Goal: Task Accomplishment & Management: Manage account settings

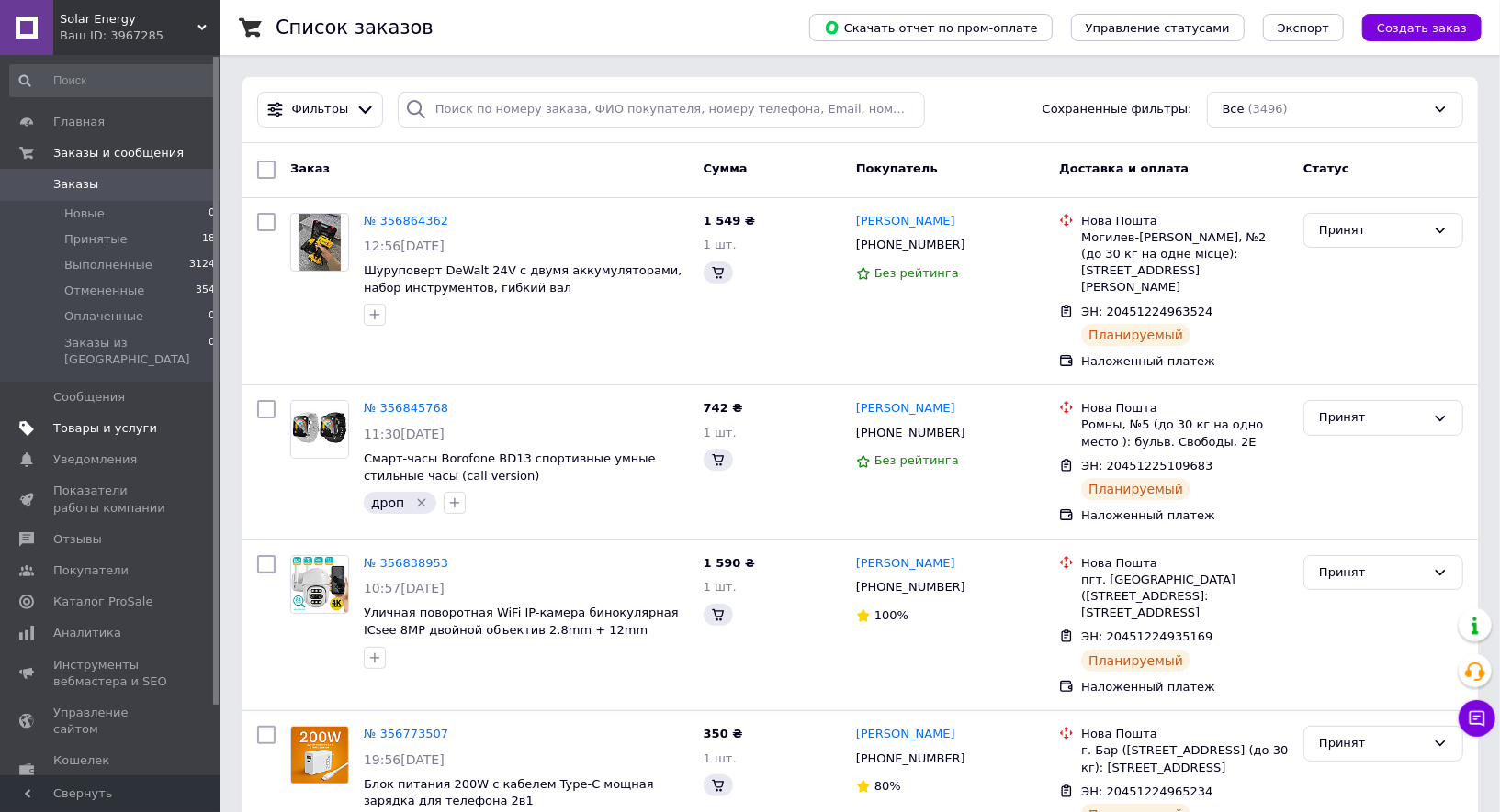
click at [115, 420] on span "Товары и услуги" at bounding box center [105, 428] width 104 height 16
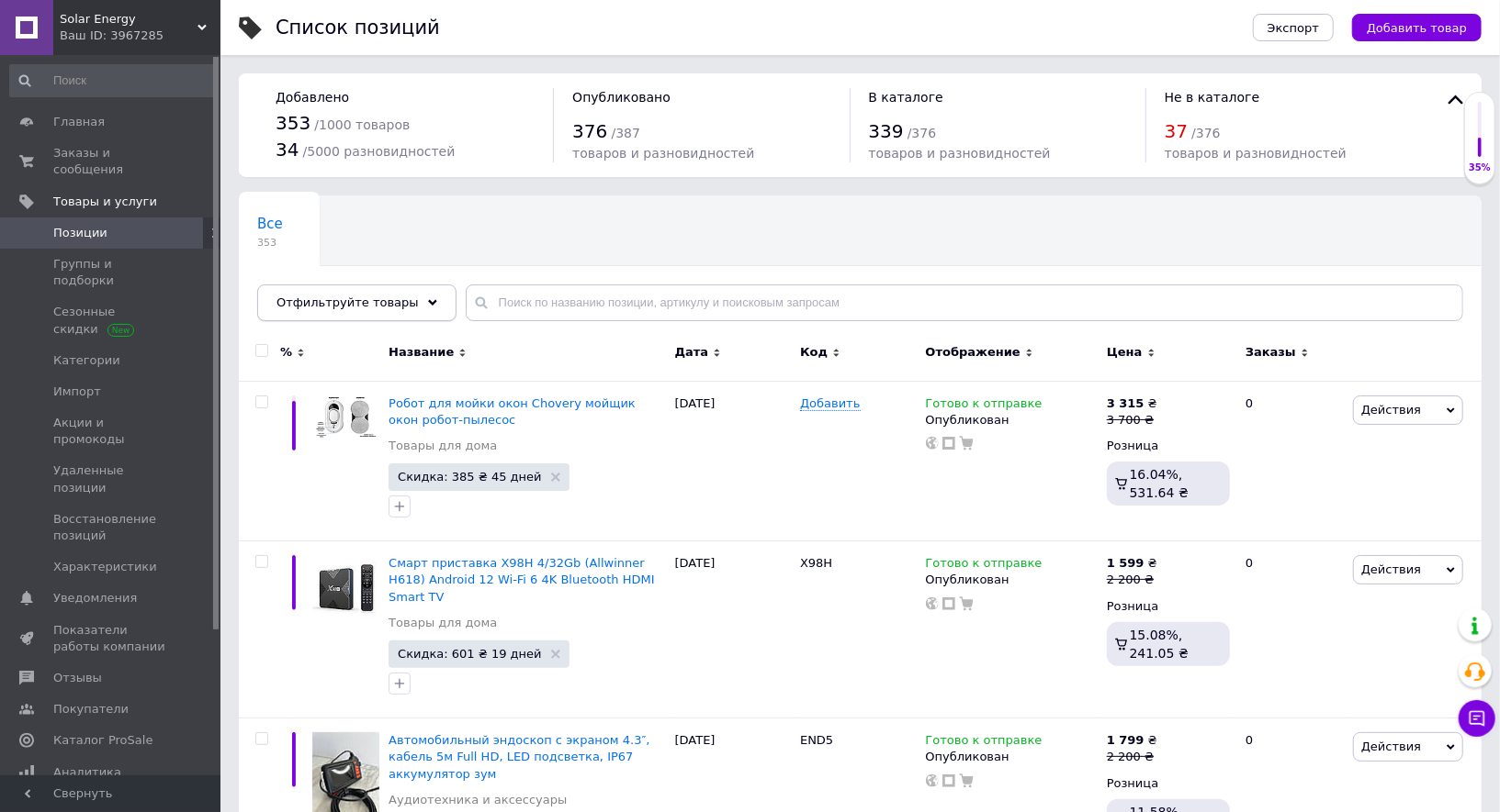
click at [347, 302] on span "Отфильтруйте товары" at bounding box center [348, 302] width 142 height 13
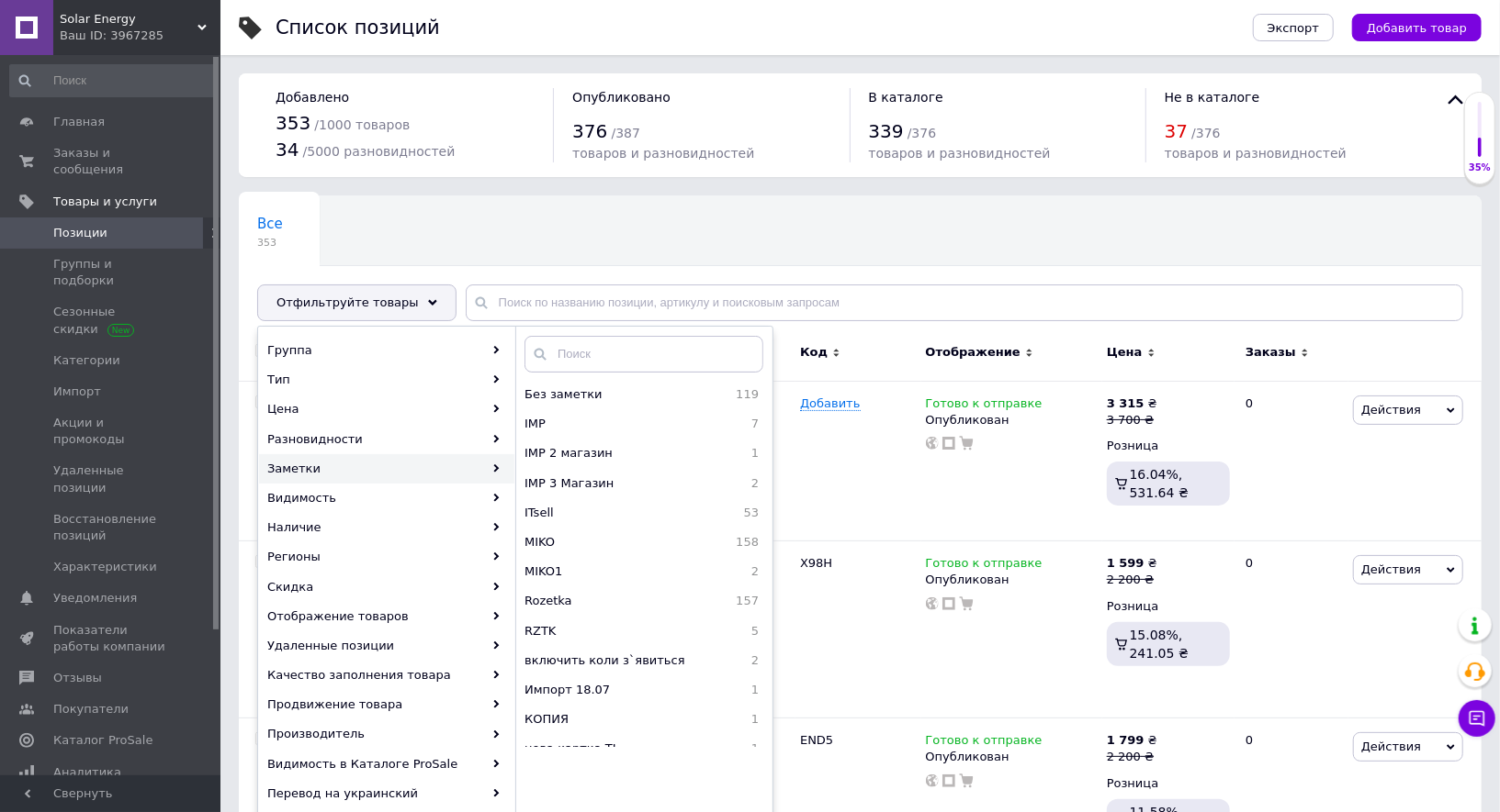
click at [563, 197] on div "Все 353 Ok Отфильтровано... Сохранить" at bounding box center [860, 268] width 1243 height 152
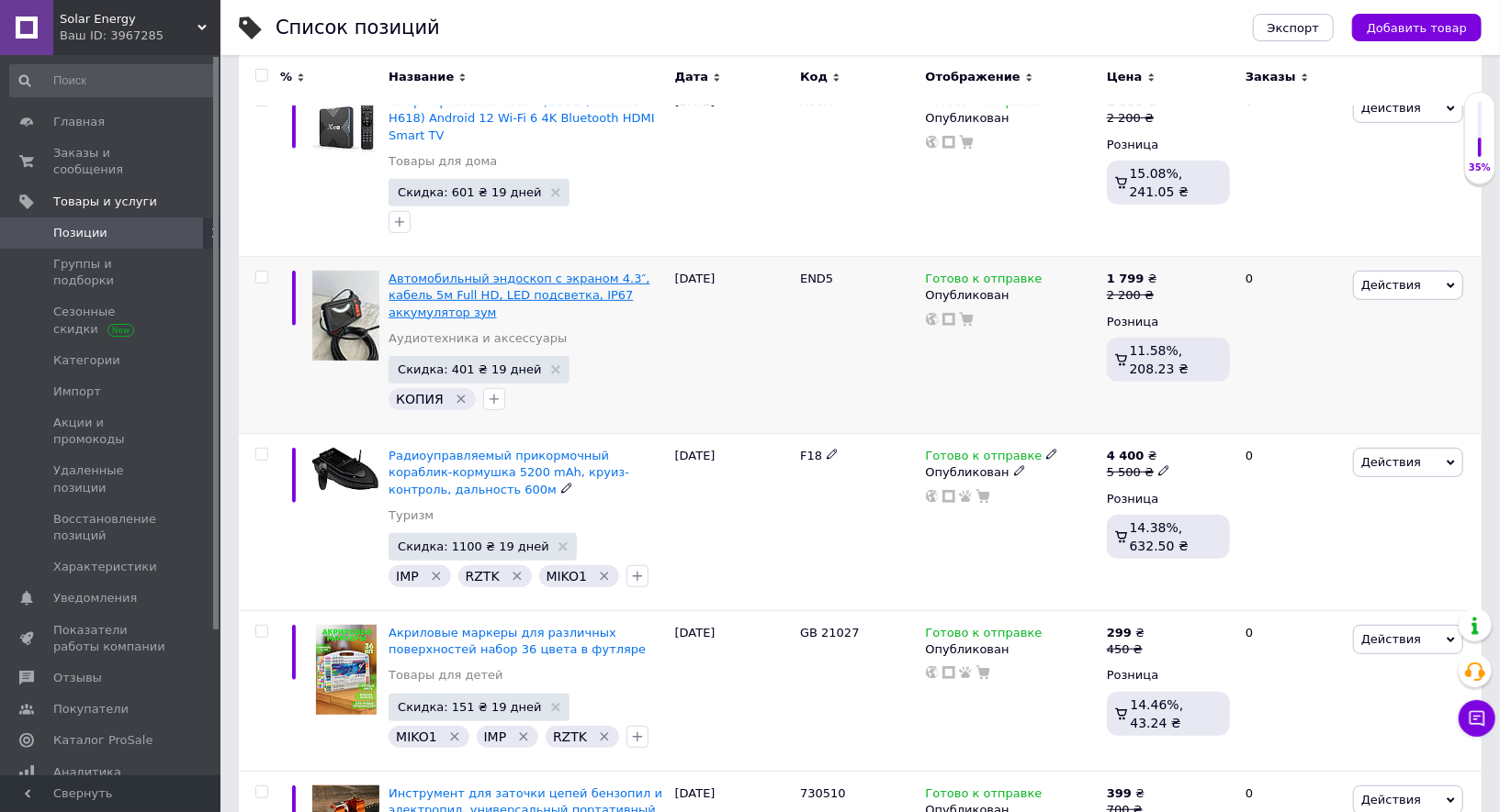
scroll to position [473, 0]
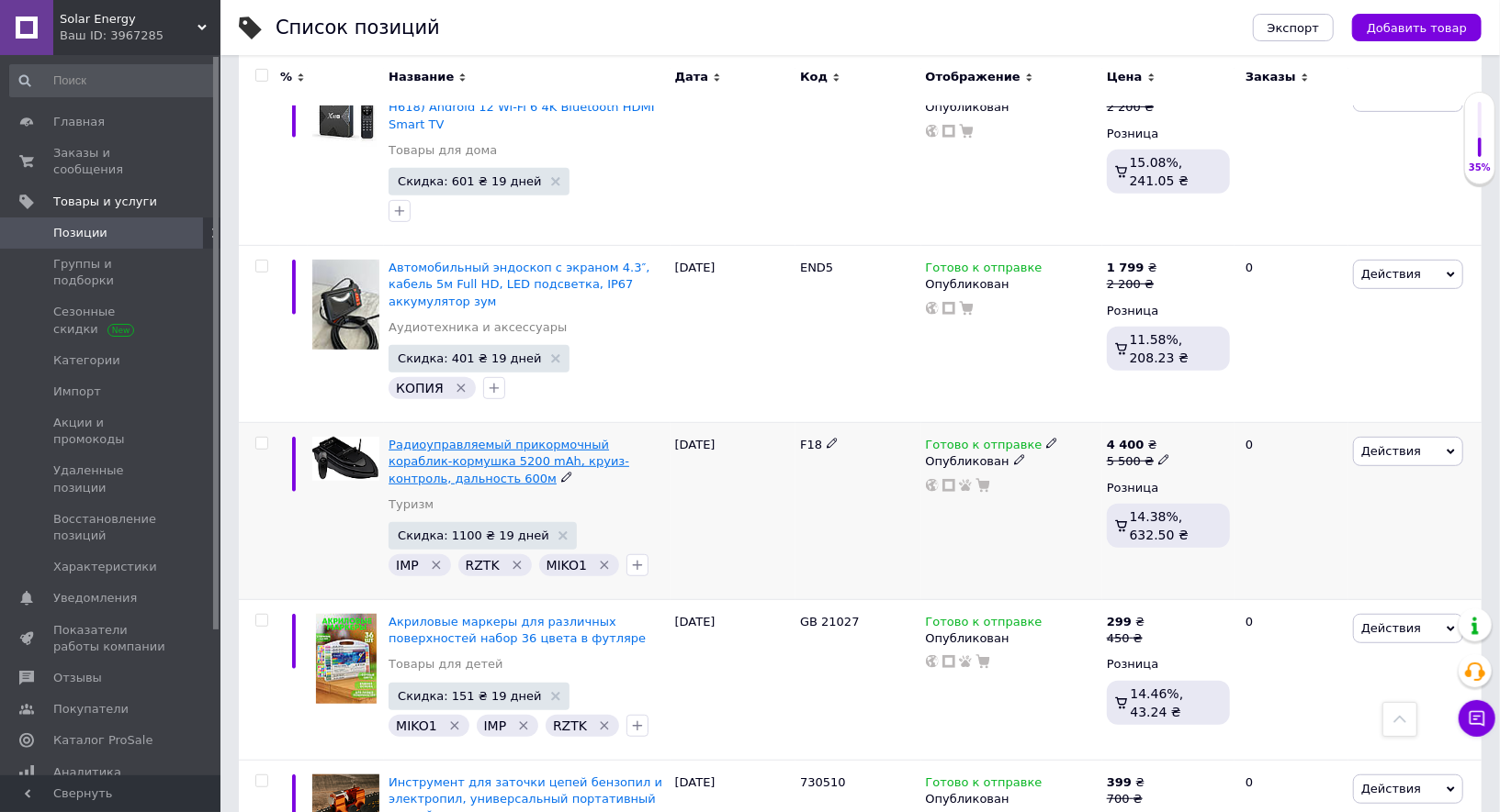
click at [469, 438] on span "Радиоуправляемый прикормочный кораблик-кормушка 5200 mAh, круиз-контроль, дальн…" at bounding box center [509, 461] width 241 height 47
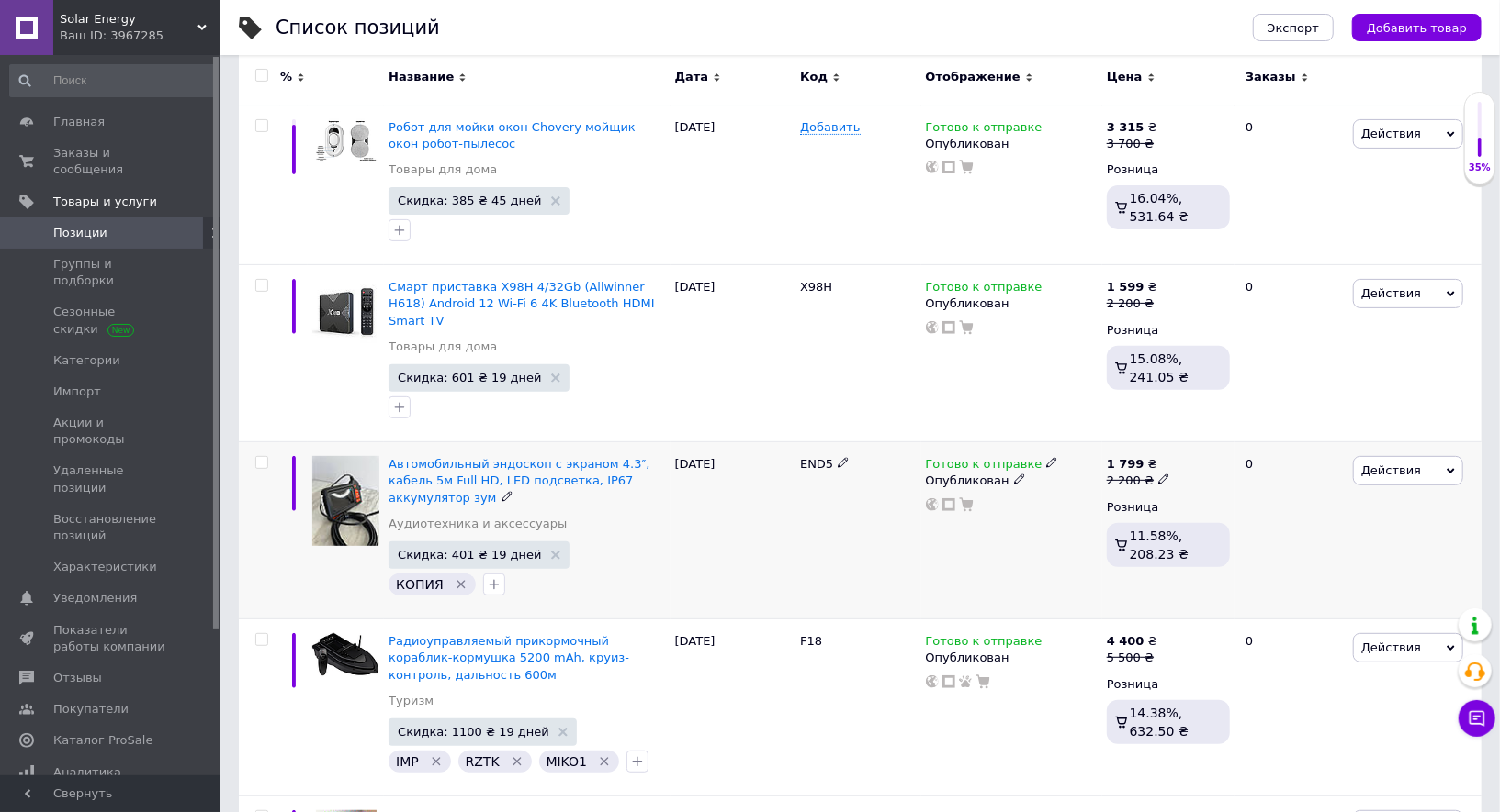
scroll to position [369, 0]
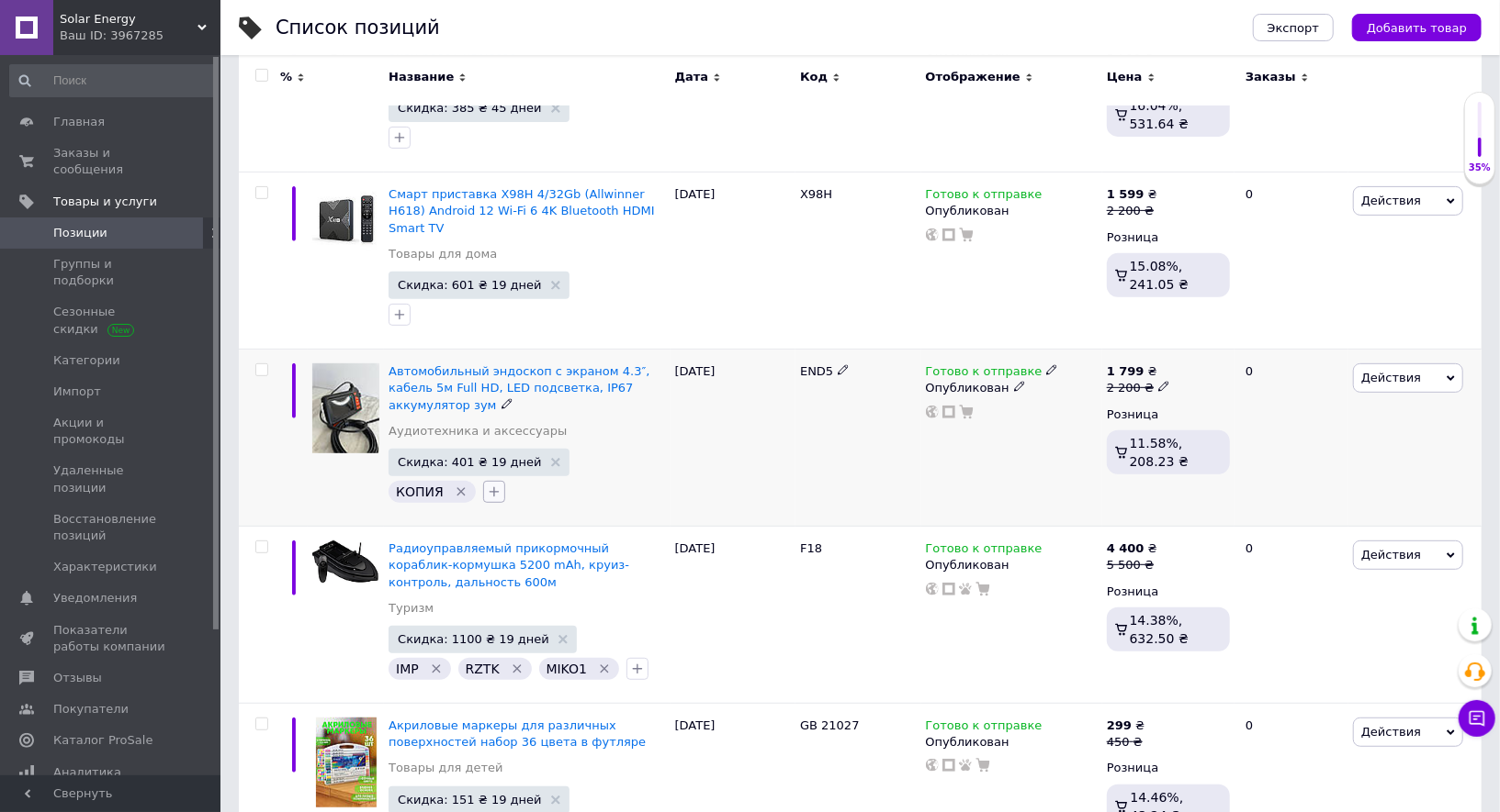
click at [487, 485] on icon "button" at bounding box center [494, 491] width 14 height 14
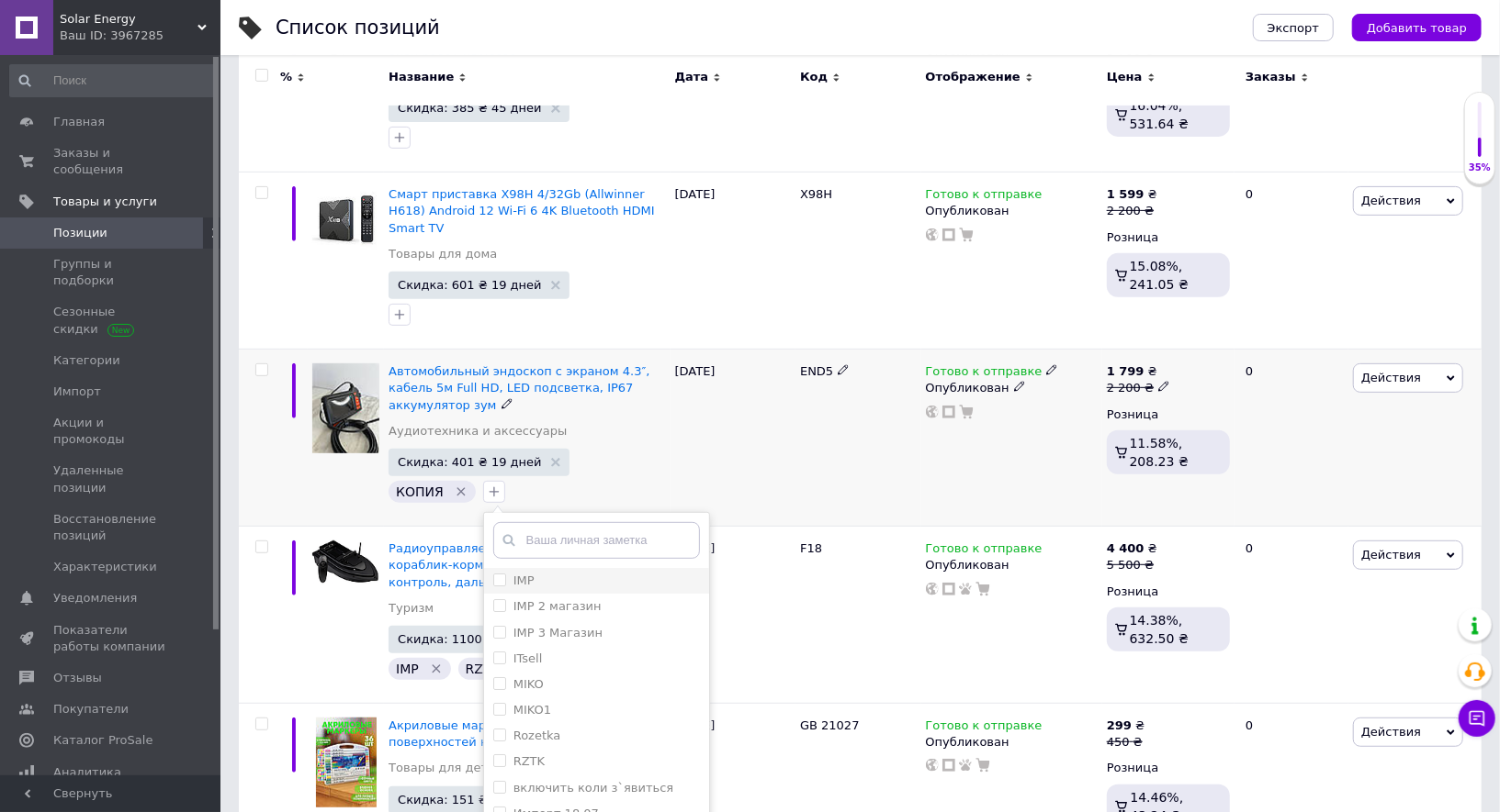
click at [503, 573] on label "IMP" at bounding box center [514, 581] width 41 height 16
click at [503, 574] on input "IMP" at bounding box center [499, 580] width 12 height 12
click at [496, 574] on input "IMP" at bounding box center [499, 580] width 12 height 12
checkbox input "true"
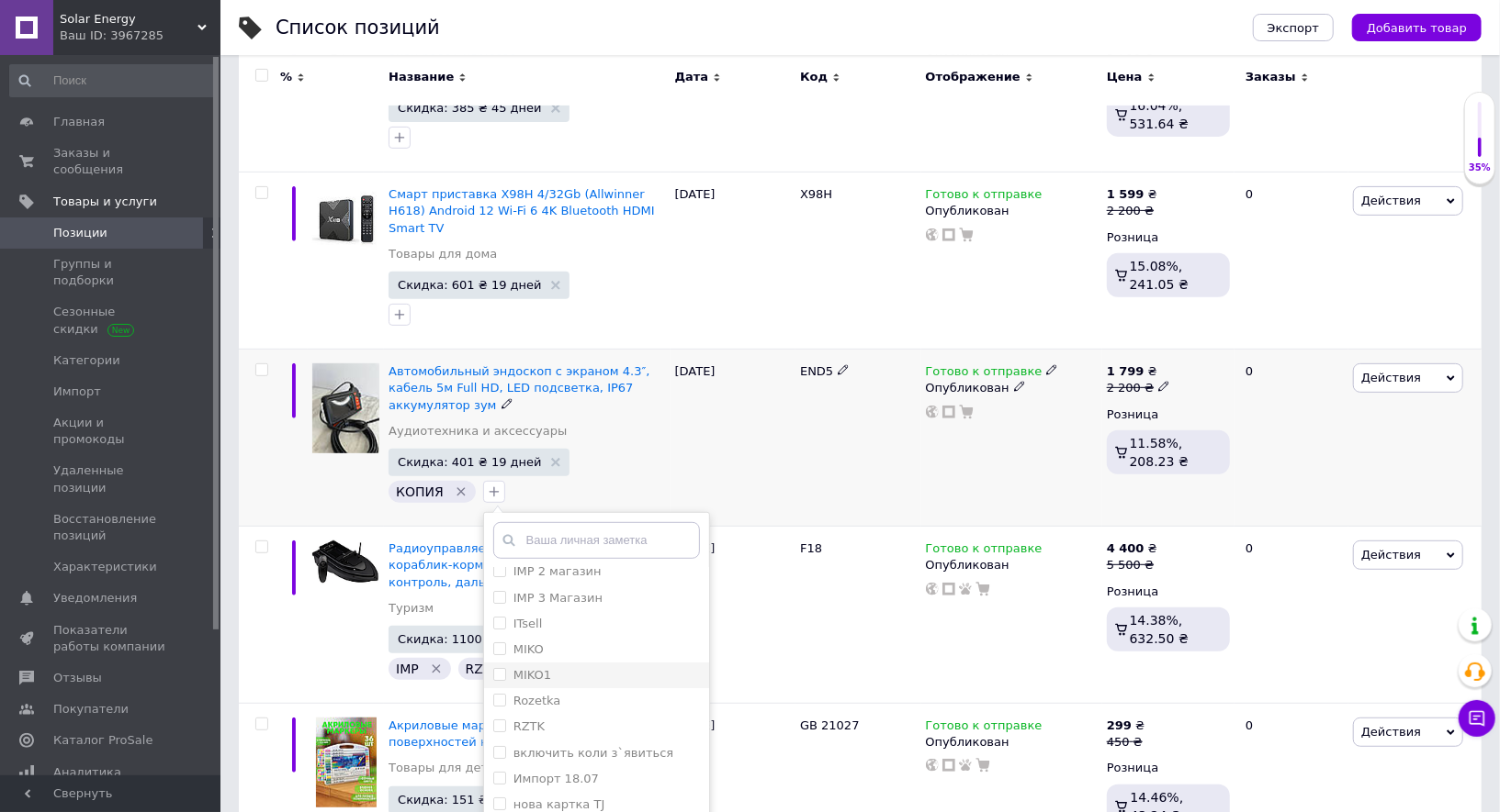
click at [494, 668] on input "MIKO1" at bounding box center [499, 674] width 12 height 12
checkbox input "true"
click at [496, 720] on input "RZTK" at bounding box center [499, 726] width 12 height 12
checkbox input "true"
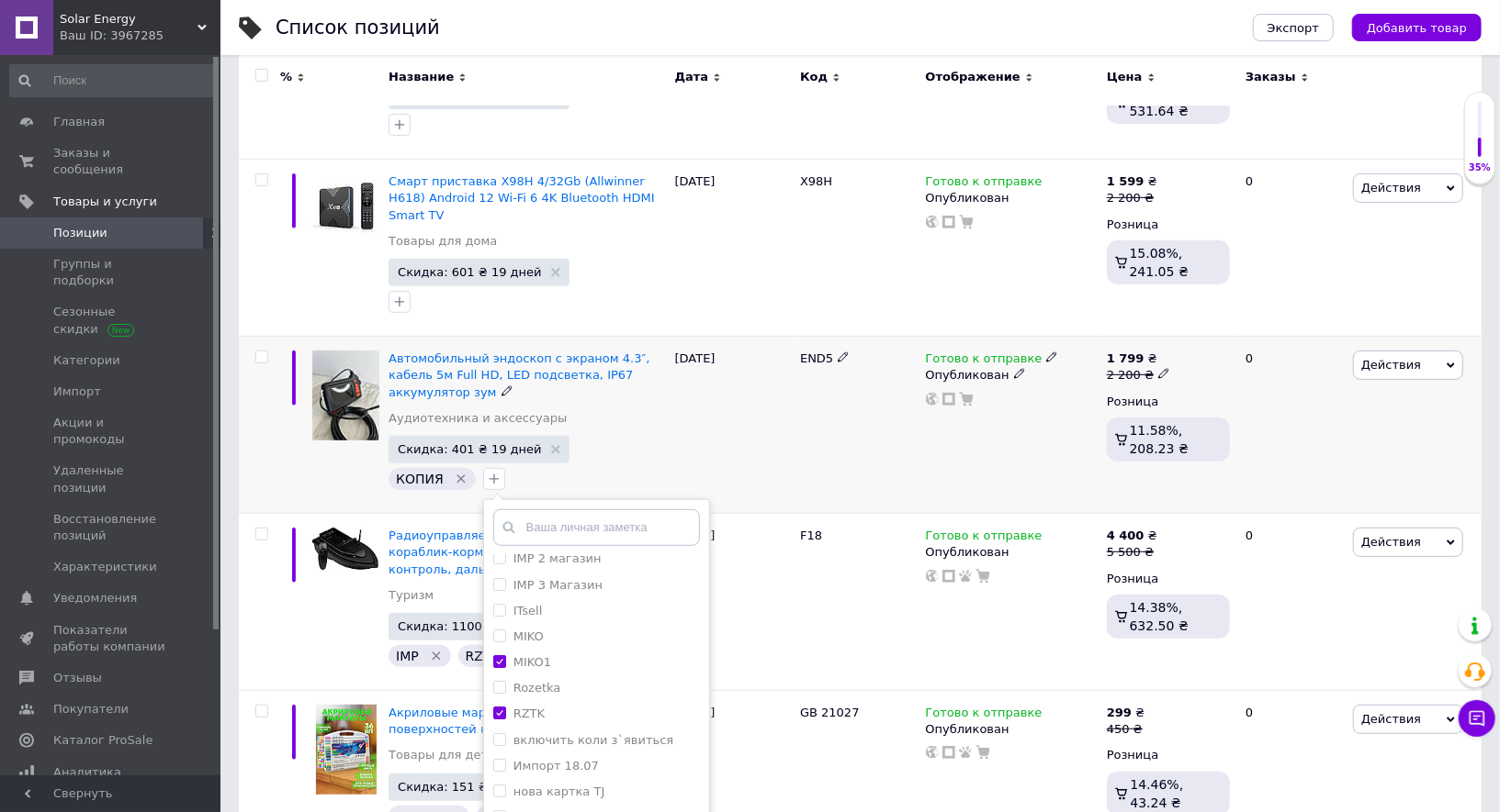
scroll to position [688, 0]
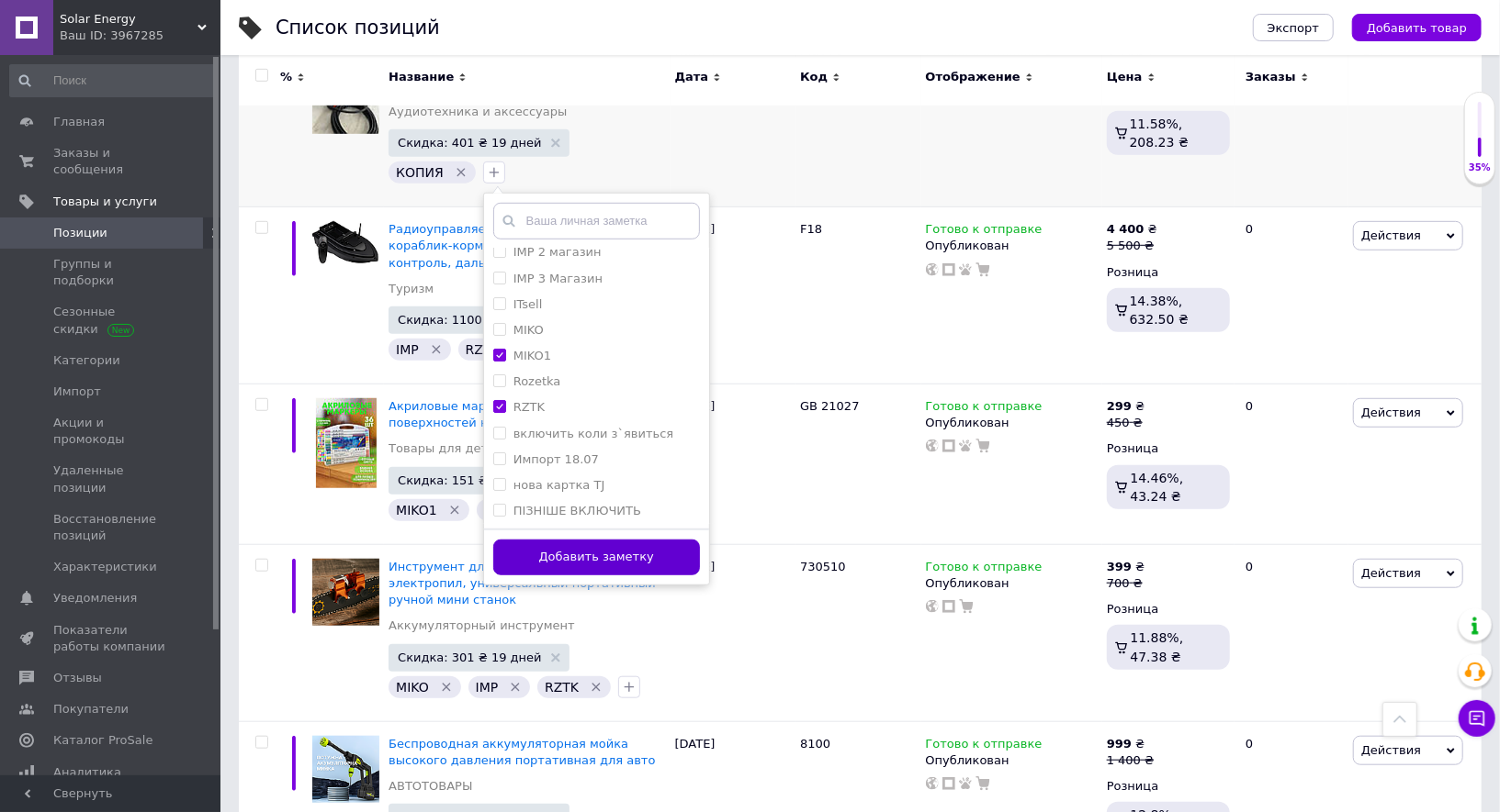
click at [599, 542] on button "Добавить заметку" at bounding box center [596, 557] width 206 height 36
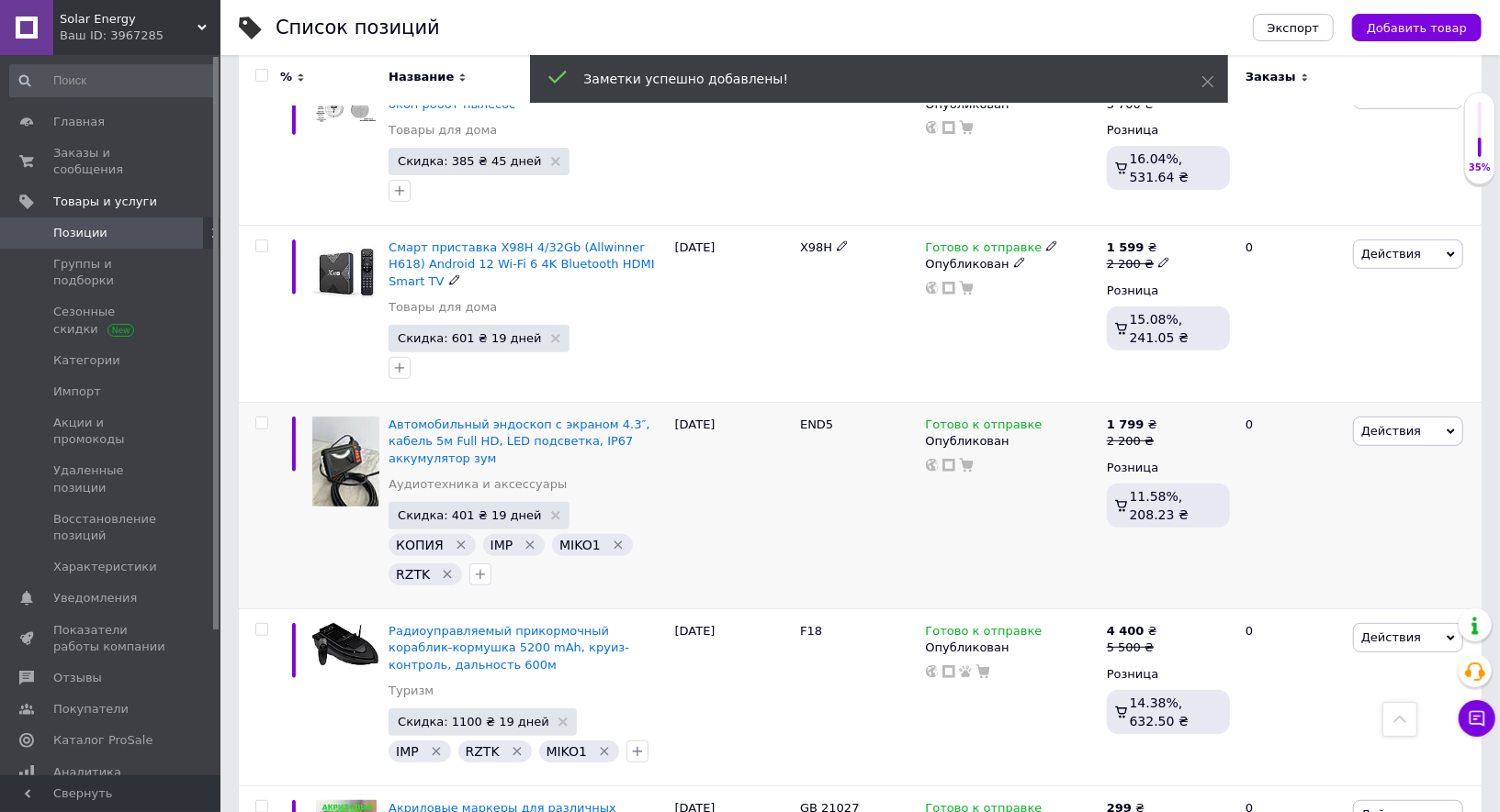
scroll to position [301, 0]
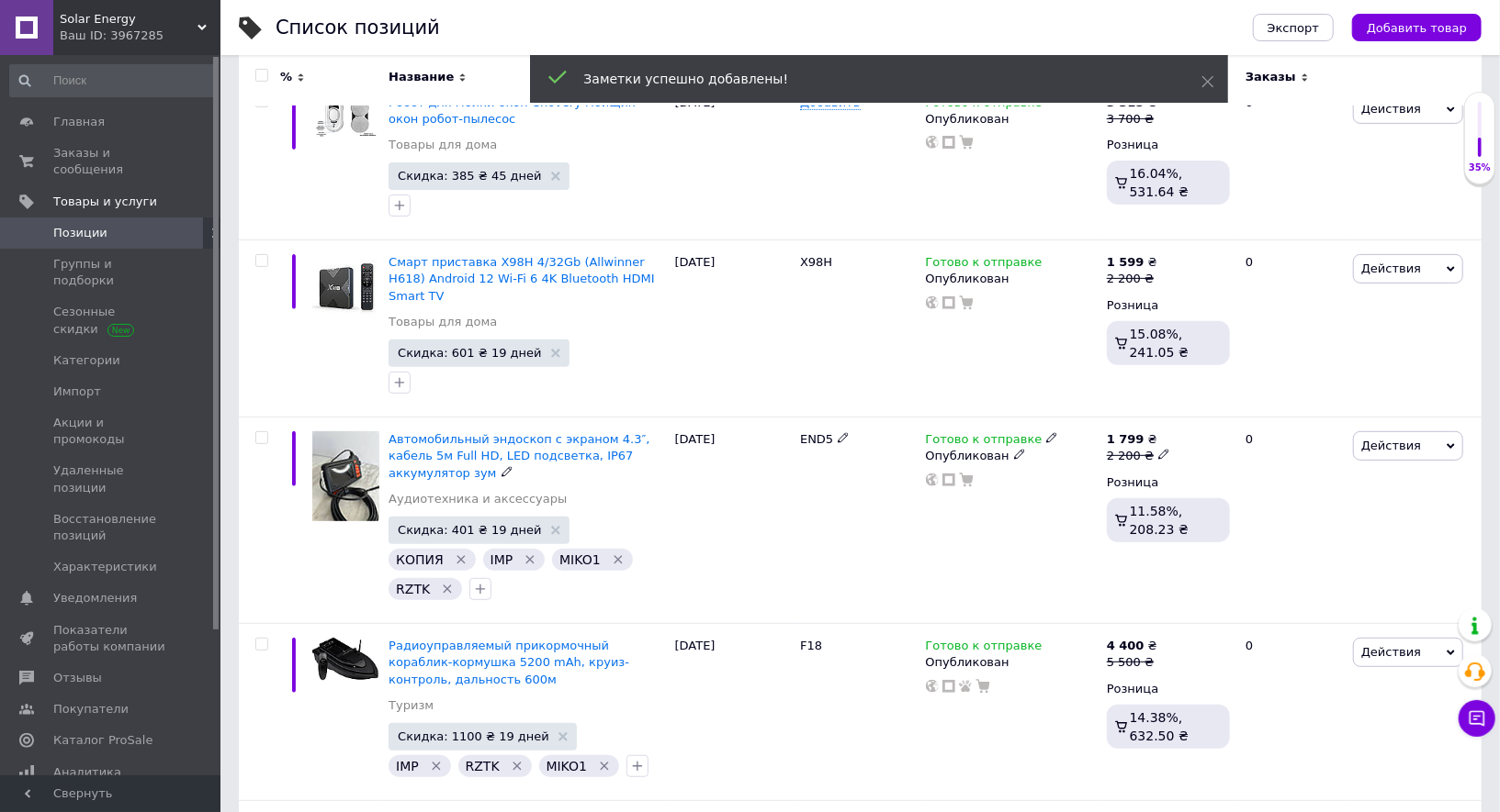
click at [457, 553] on icon "Удалить метку" at bounding box center [460, 560] width 14 height 14
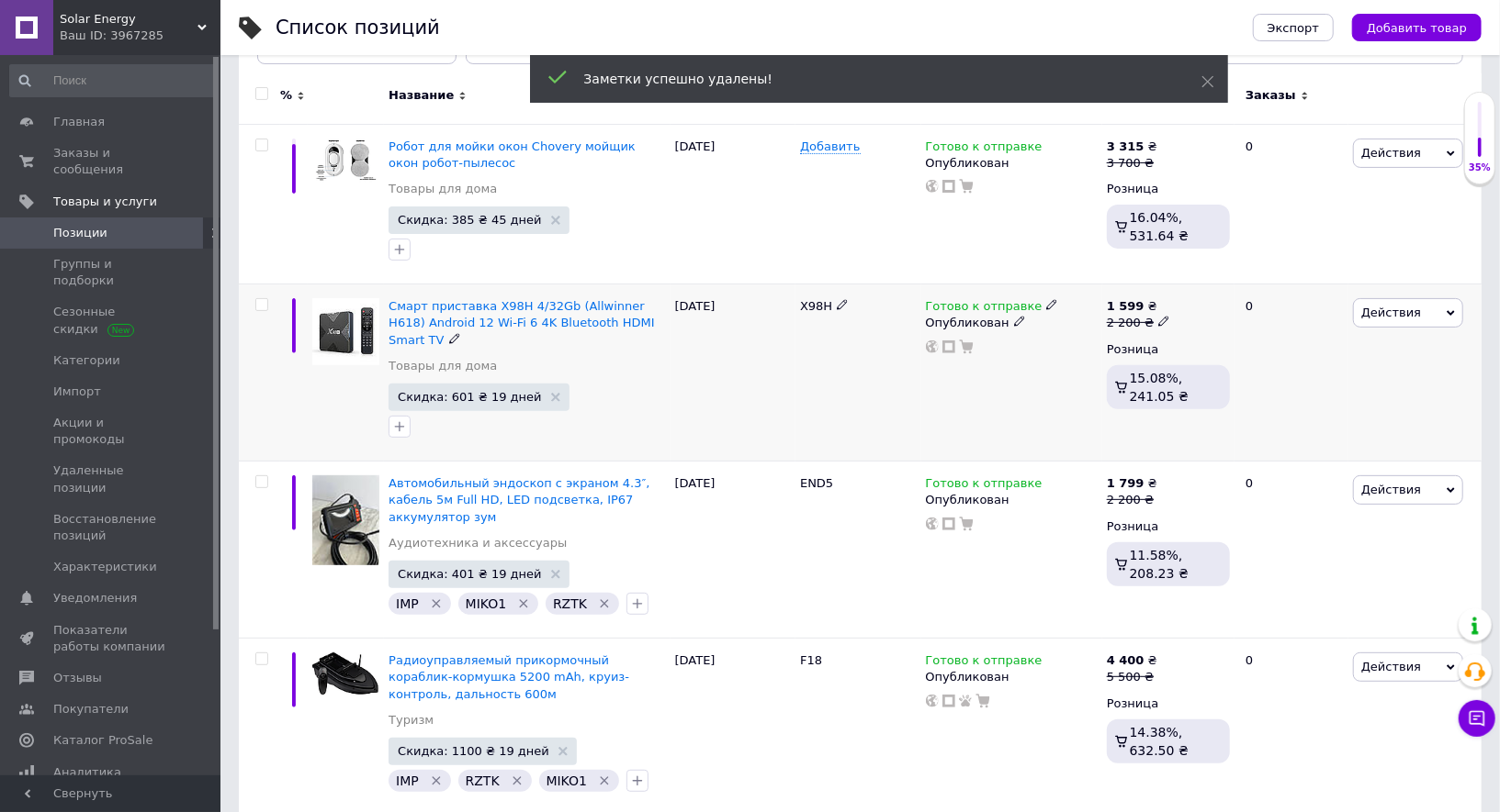
scroll to position [197, 0]
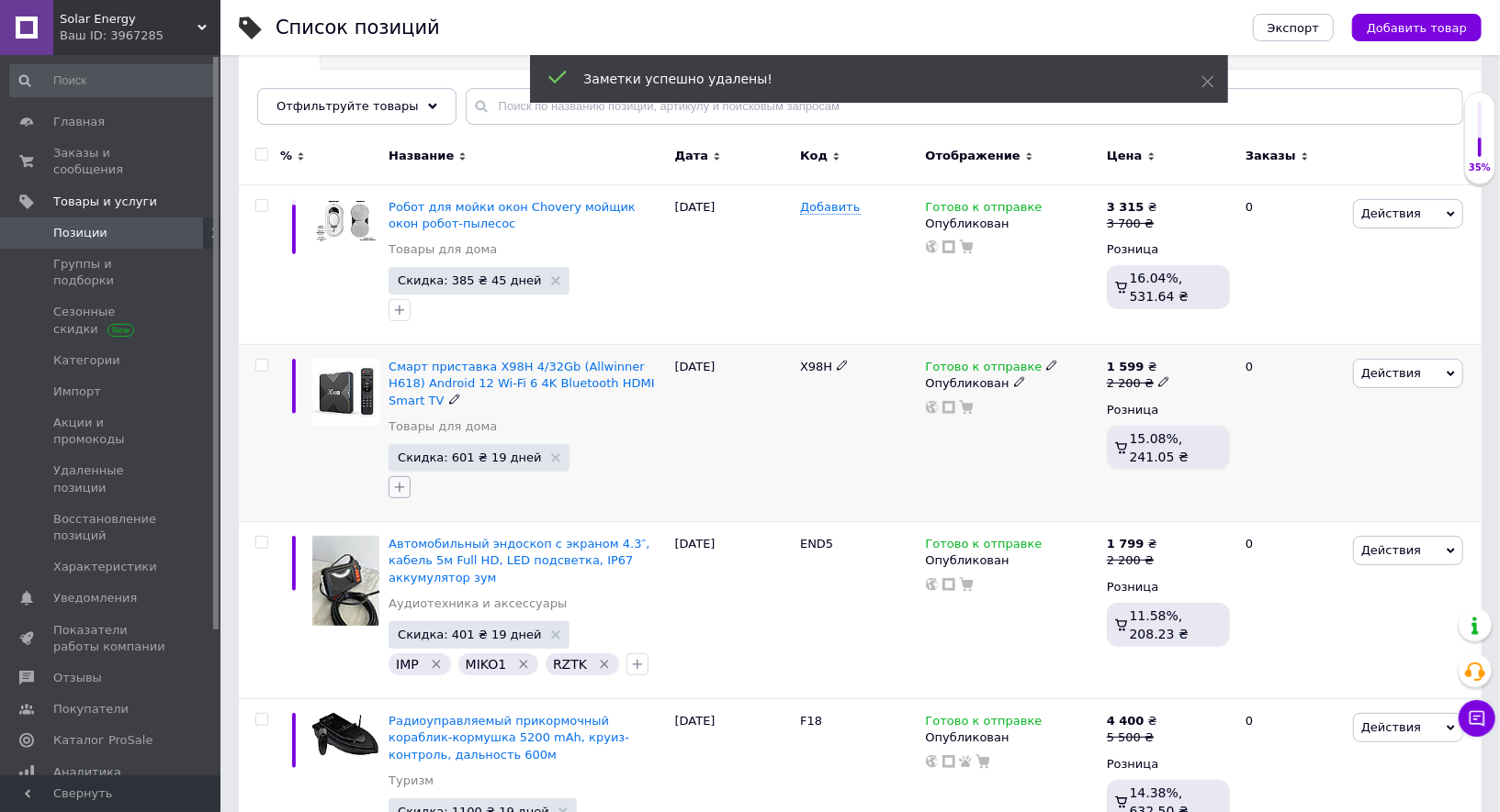
click at [405, 483] on icon "button" at bounding box center [399, 487] width 14 height 14
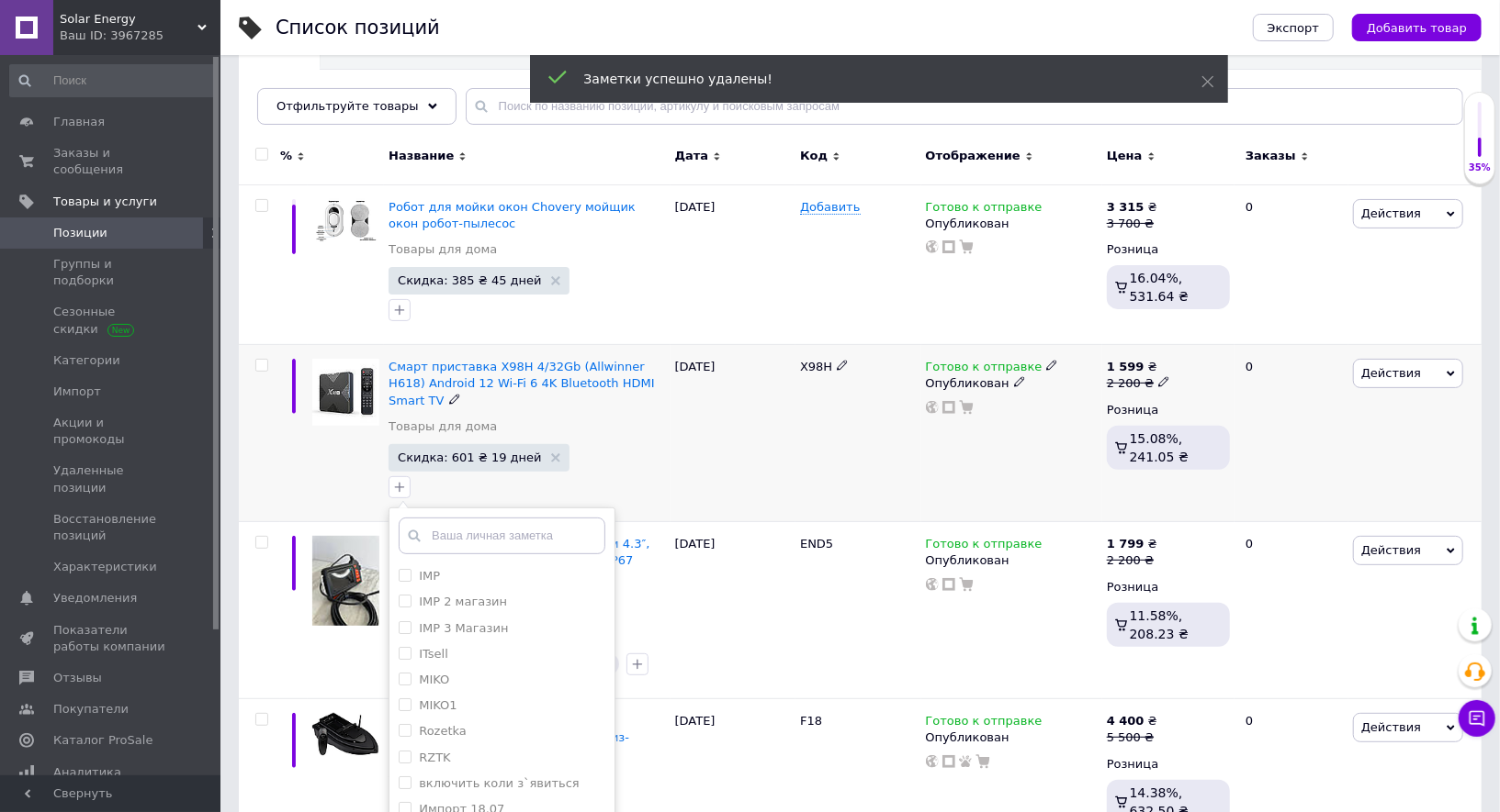
scroll to position [322, 0]
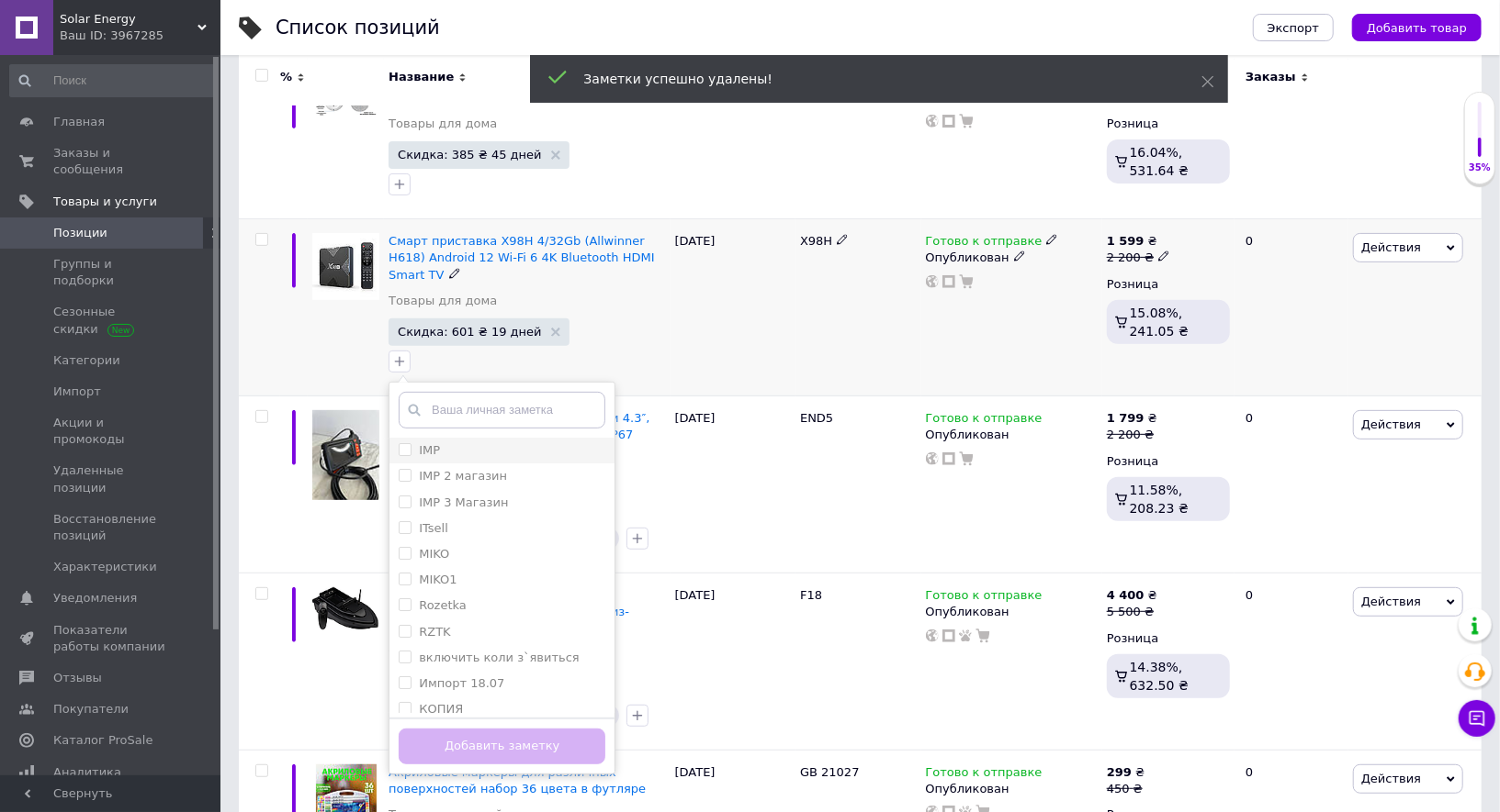
click at [450, 446] on div "IMP" at bounding box center [501, 450] width 206 height 16
checkbox input "true"
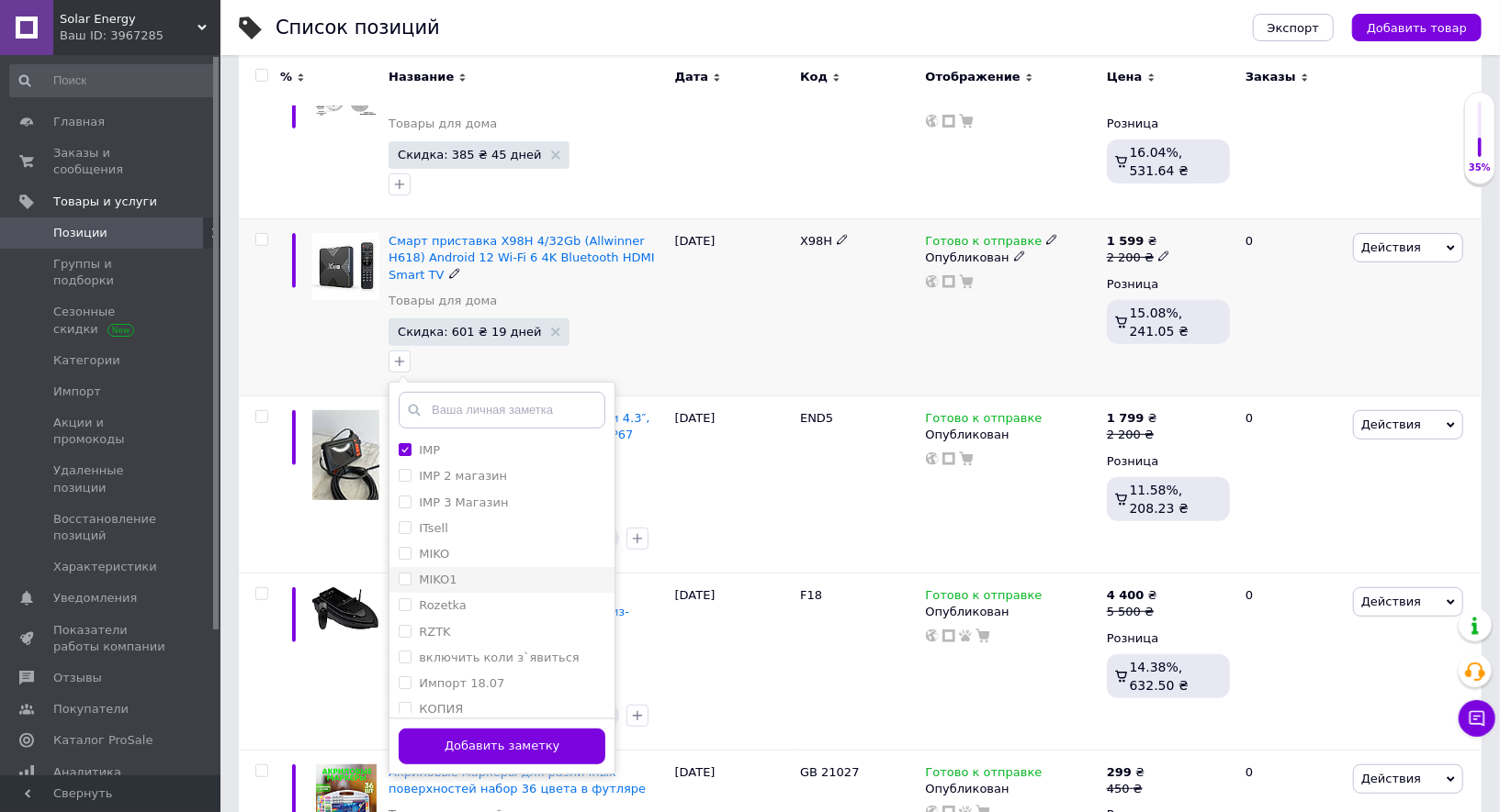
click at [440, 573] on label "MIKO1" at bounding box center [437, 580] width 37 height 13
checkbox input "true"
click at [433, 627] on label "RZTK" at bounding box center [434, 632] width 32 height 13
checkbox input "true"
click at [480, 742] on button "Добавить заметку" at bounding box center [501, 746] width 206 height 36
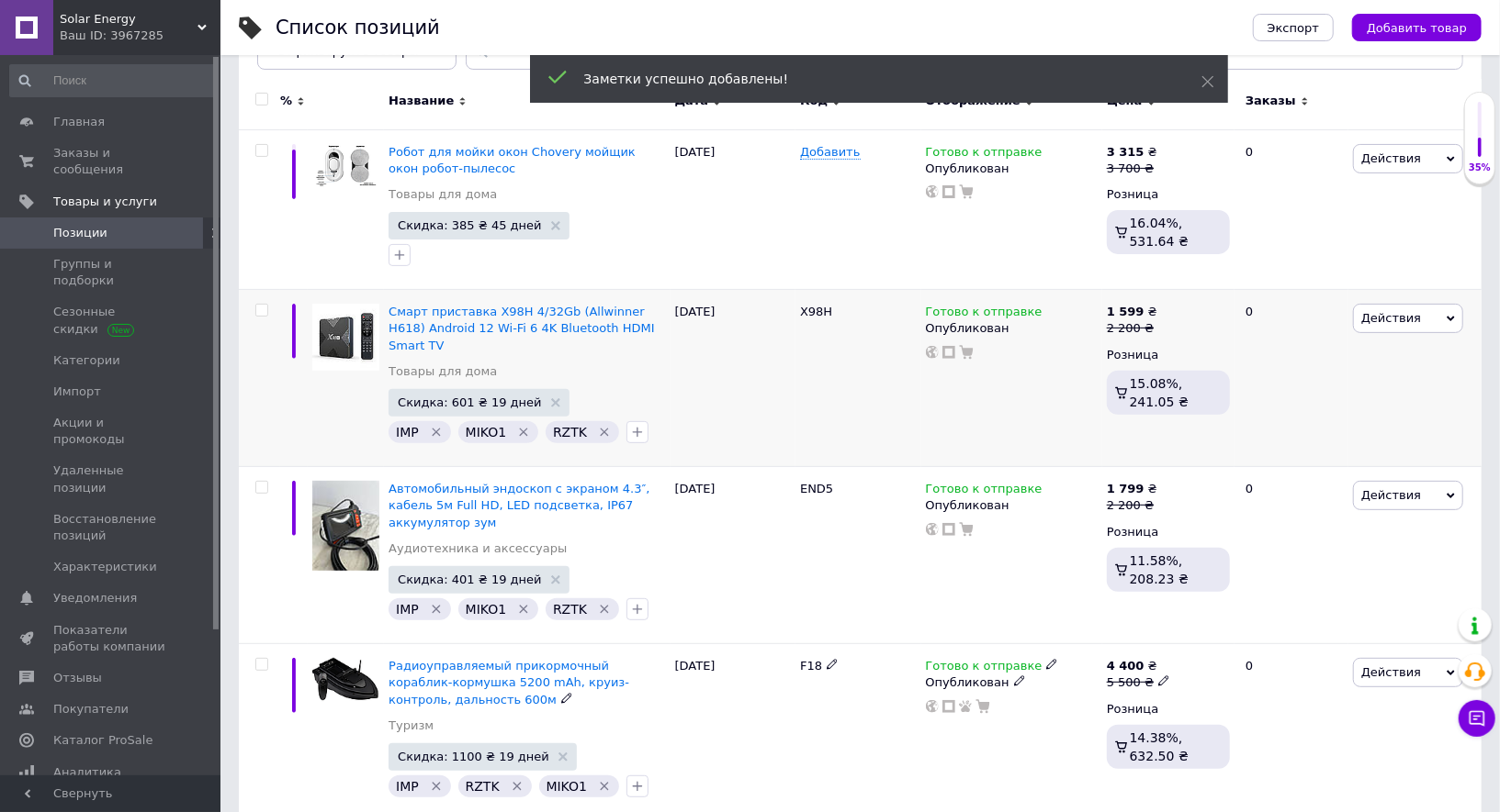
scroll to position [137, 0]
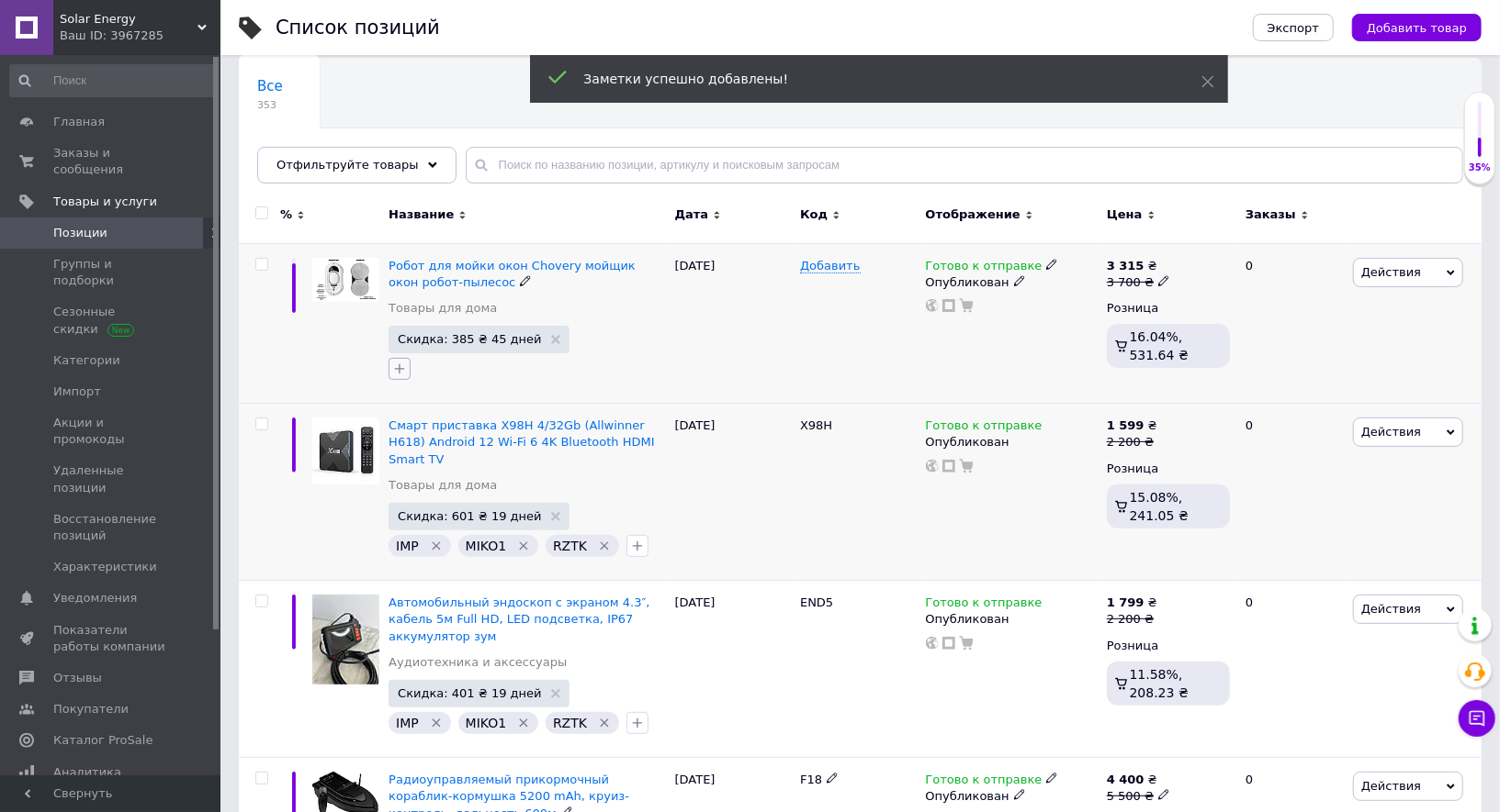
click at [398, 366] on icon "button" at bounding box center [399, 369] width 14 height 14
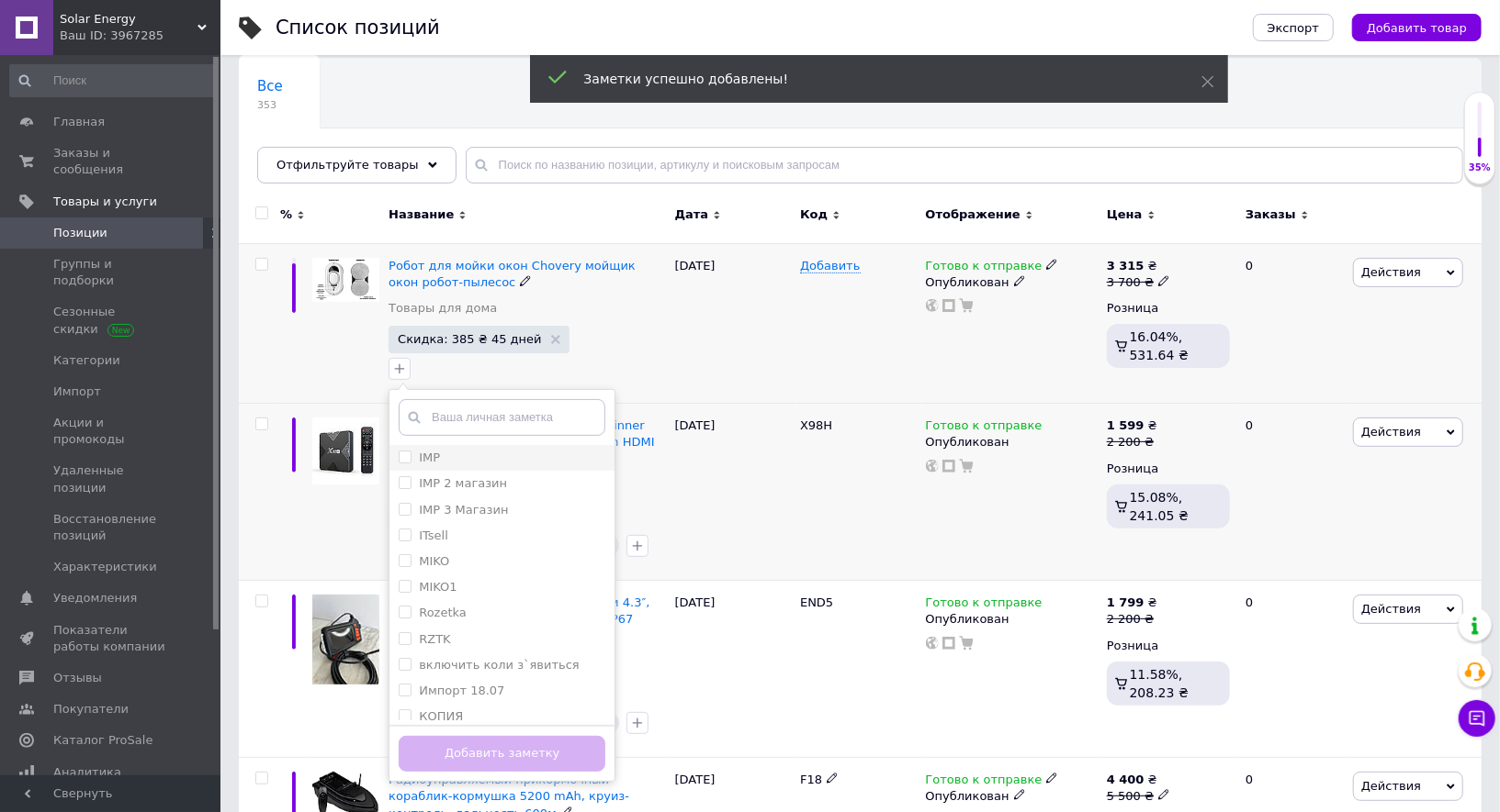
click at [428, 457] on label "IMP" at bounding box center [429, 458] width 21 height 13
checkbox input "true"
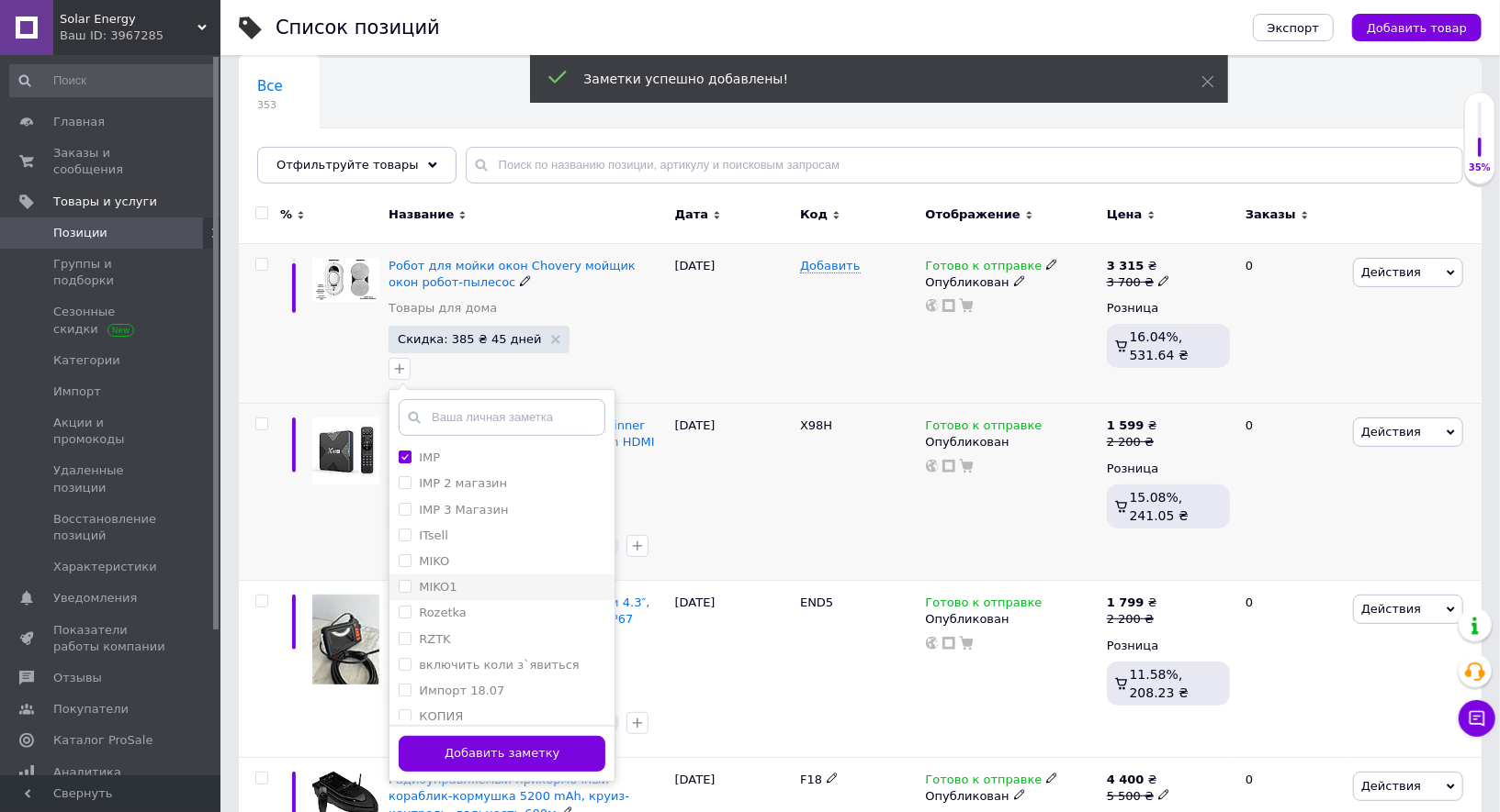
click at [452, 588] on label "MIKO1" at bounding box center [437, 586] width 37 height 13
checkbox input "true"
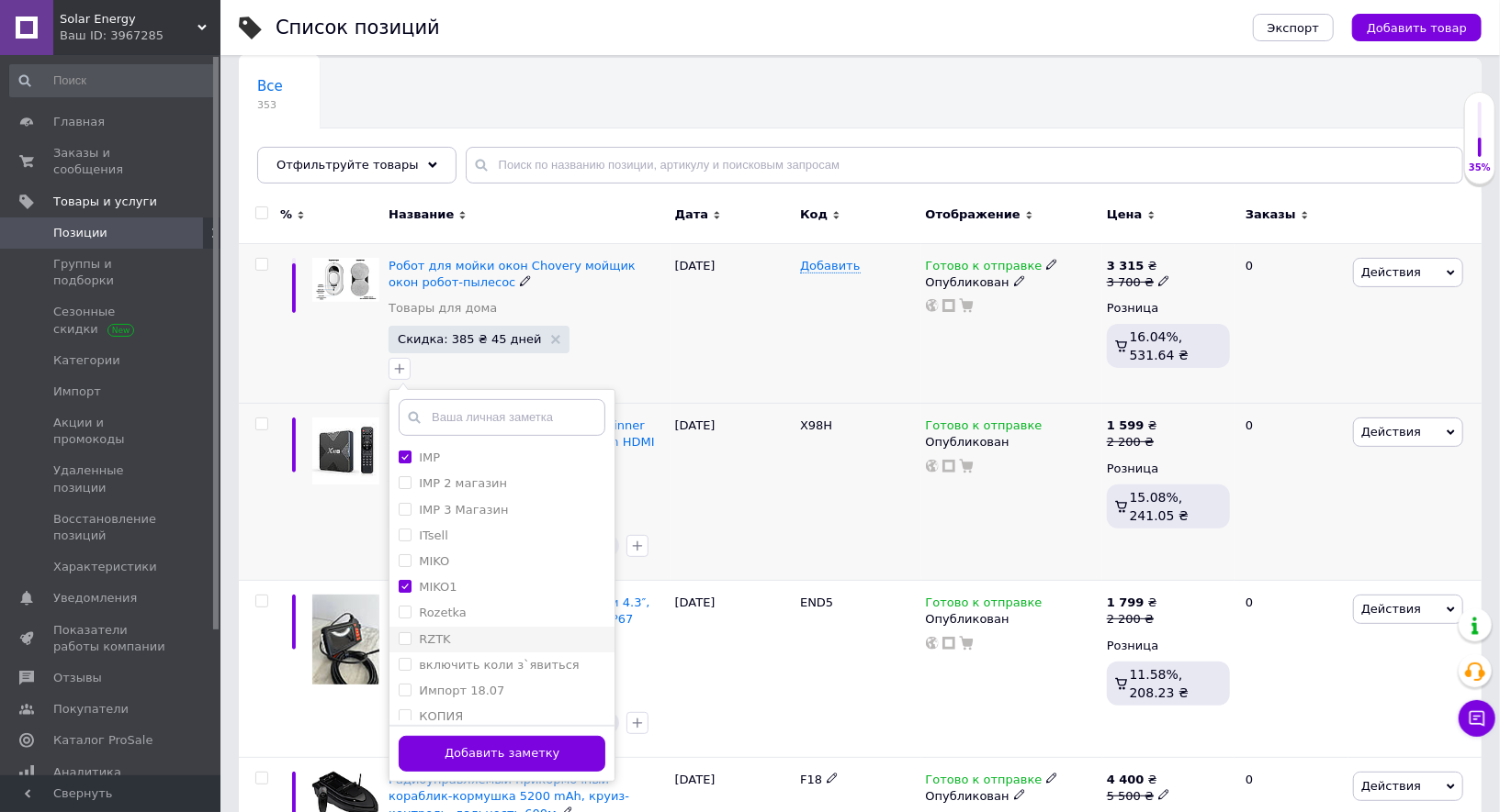
click at [453, 638] on div "RZTK" at bounding box center [501, 639] width 206 height 16
checkbox input "true"
click at [485, 755] on button "Добавить заметку" at bounding box center [501, 753] width 206 height 36
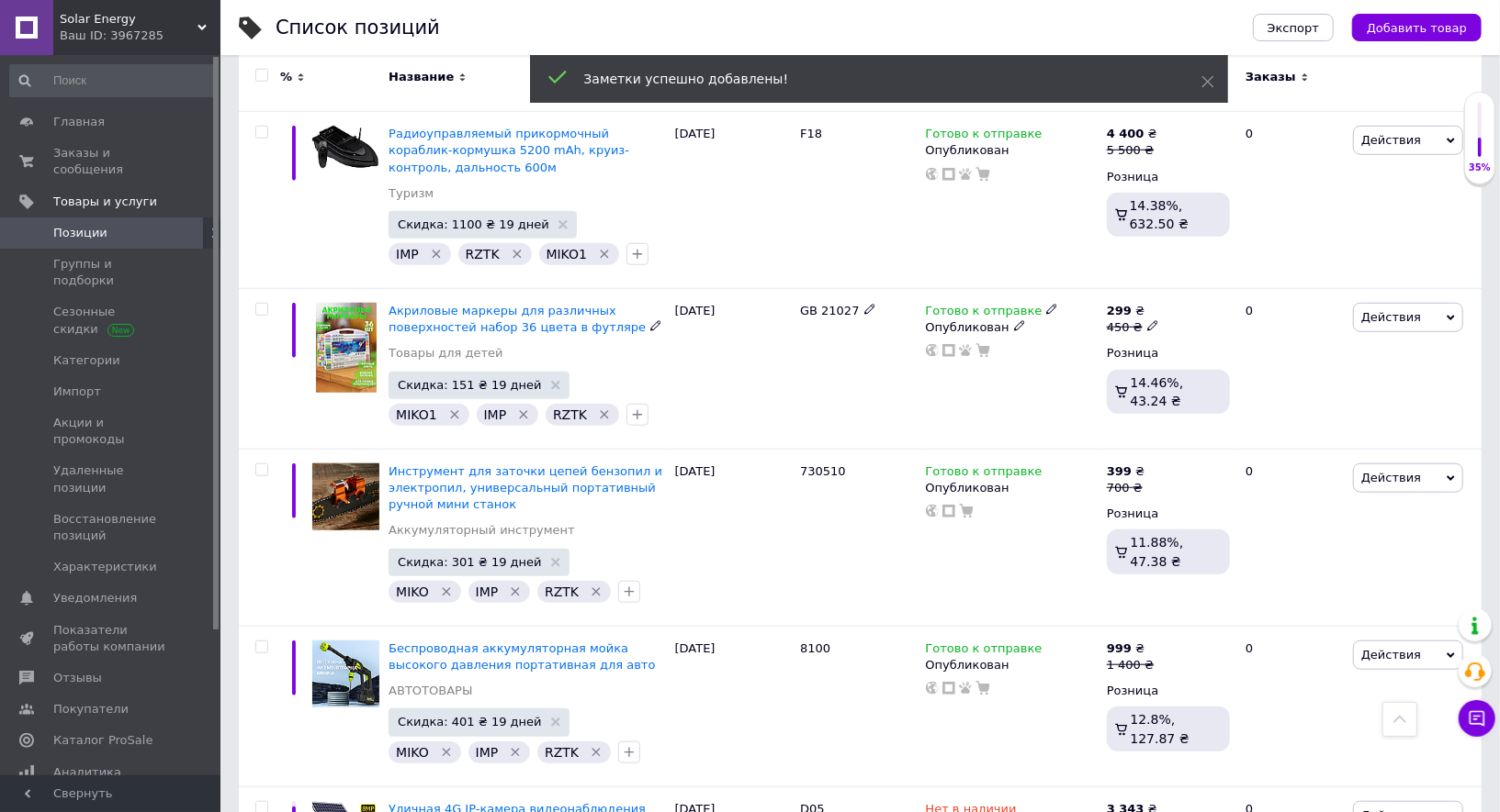
scroll to position [0, 0]
